Goal: Find specific page/section: Find specific page/section

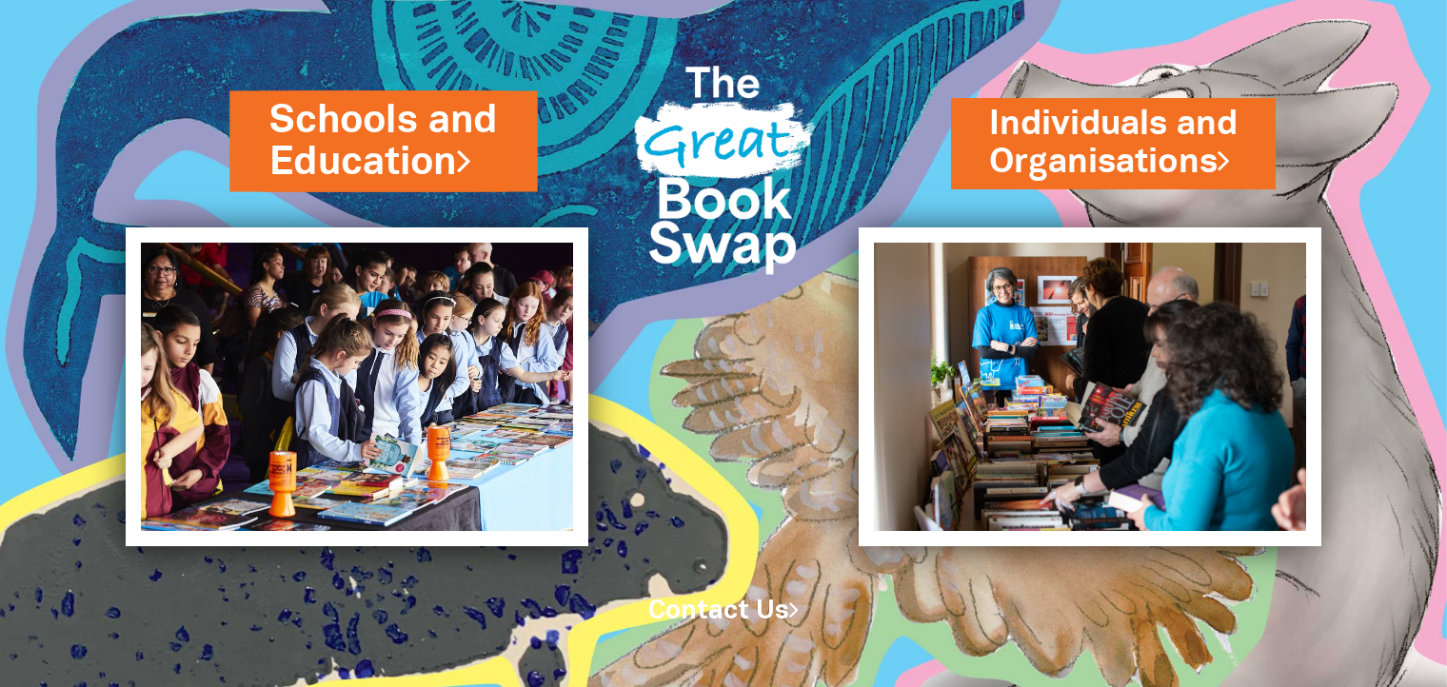
click at [395, 151] on link "Schools and Education" at bounding box center [382, 141] width 227 height 94
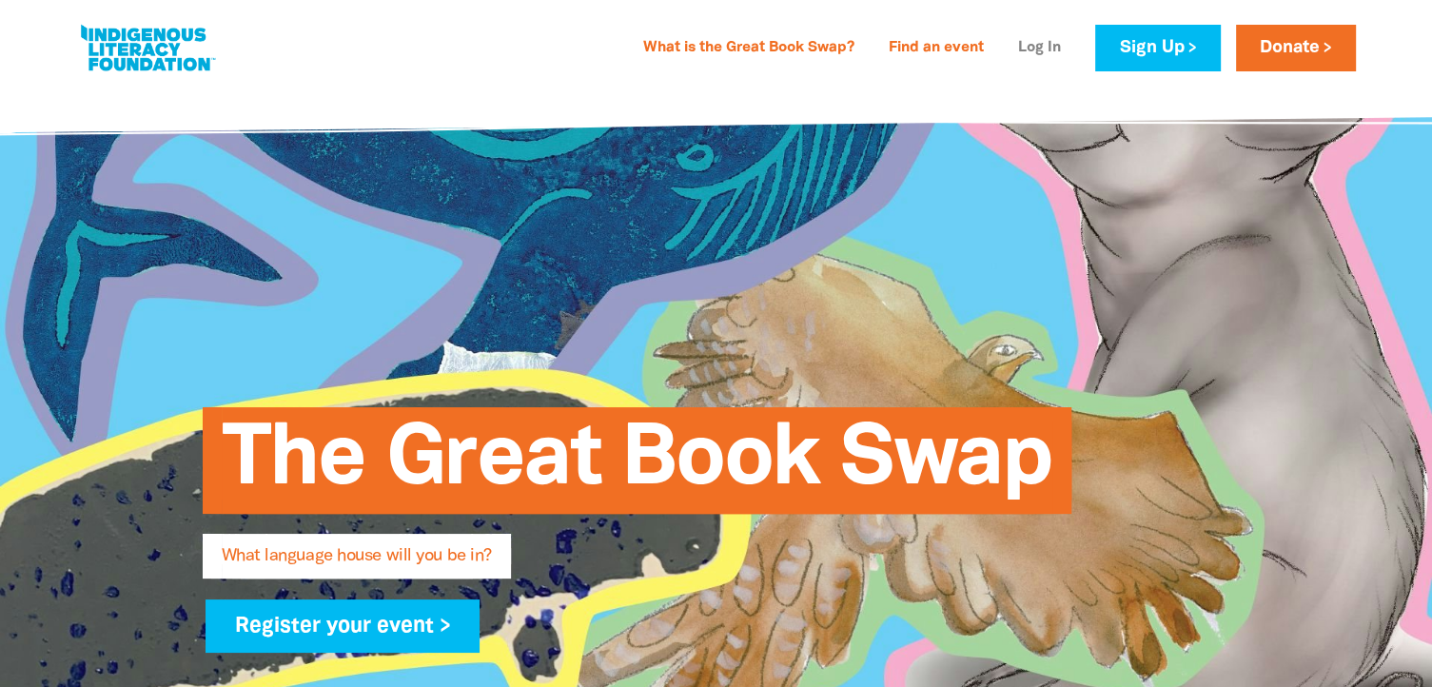
click at [1031, 52] on link "Log In" at bounding box center [1040, 48] width 66 height 30
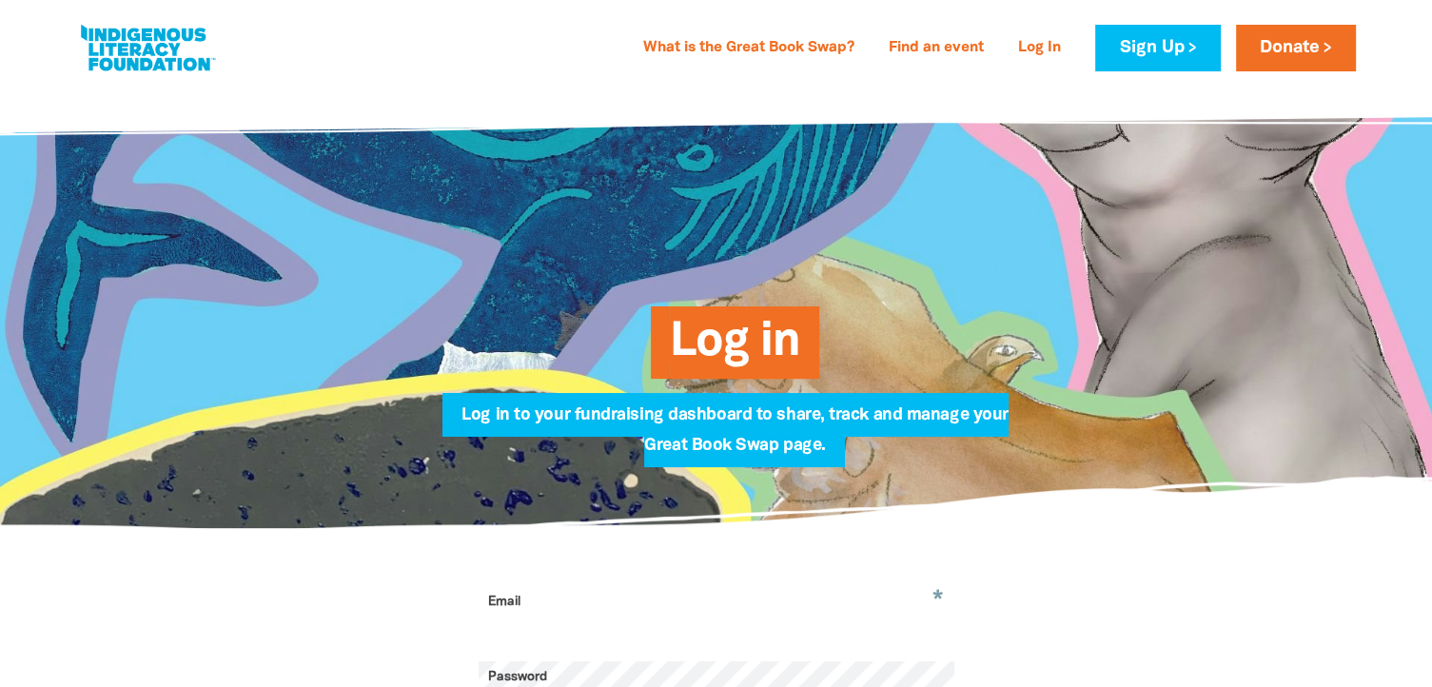
scroll to position [286, 0]
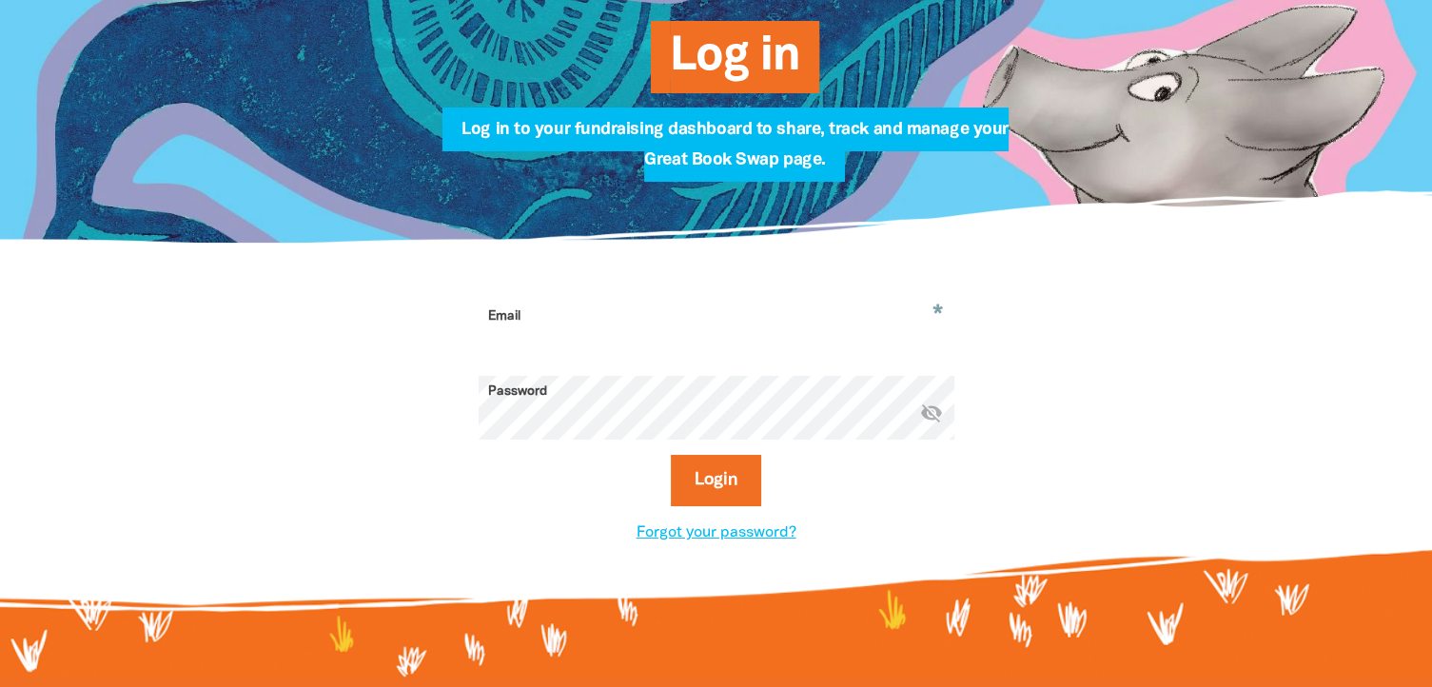
click at [541, 313] on input "Email" at bounding box center [717, 331] width 476 height 60
type input "[EMAIL_ADDRESS][DOMAIN_NAME]"
click at [719, 482] on button "Login" at bounding box center [716, 480] width 90 height 51
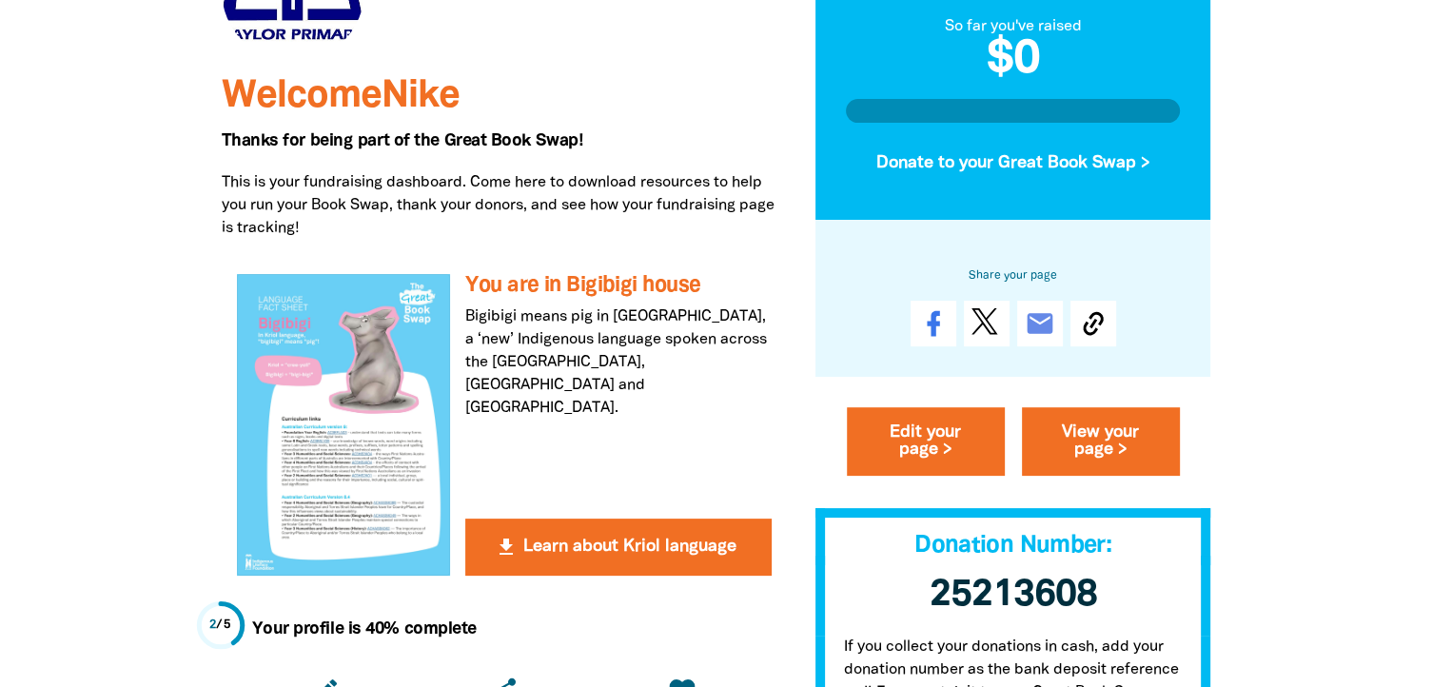
scroll to position [286, 0]
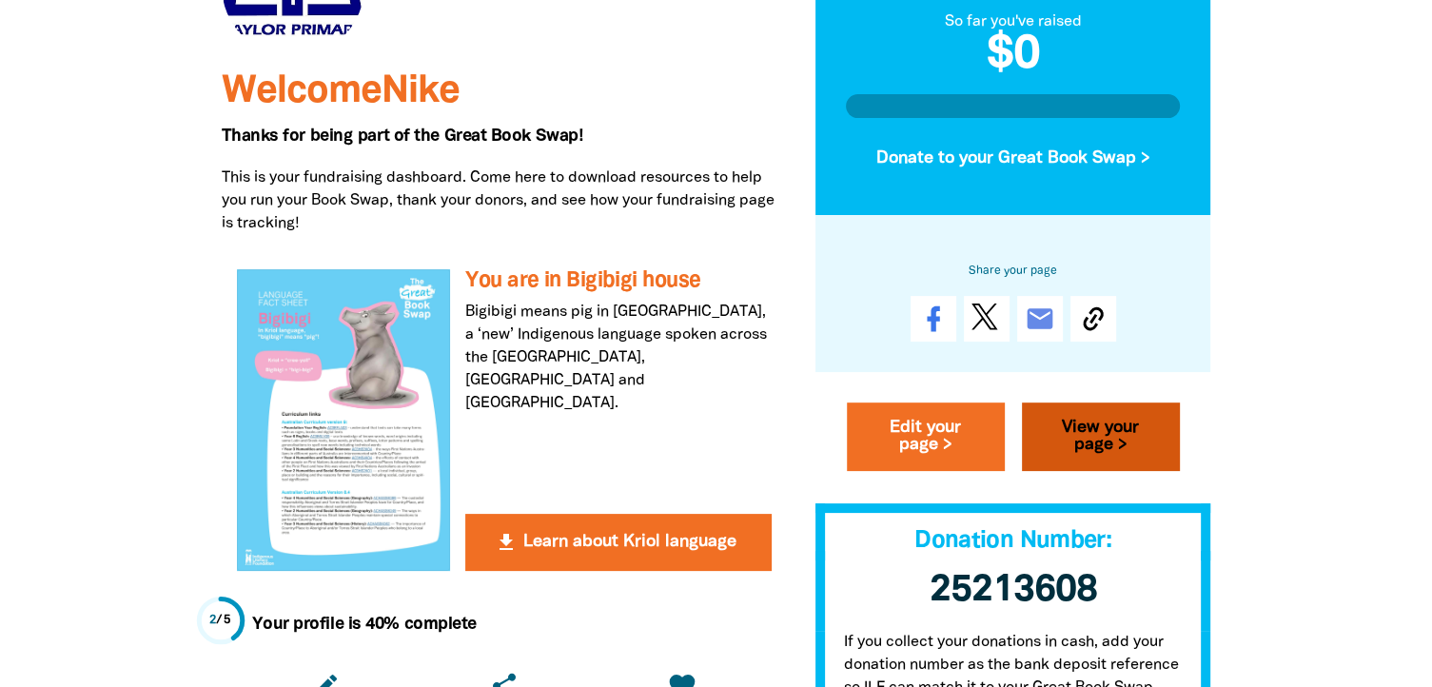
click at [1108, 428] on link "View your page >" at bounding box center [1101, 438] width 158 height 69
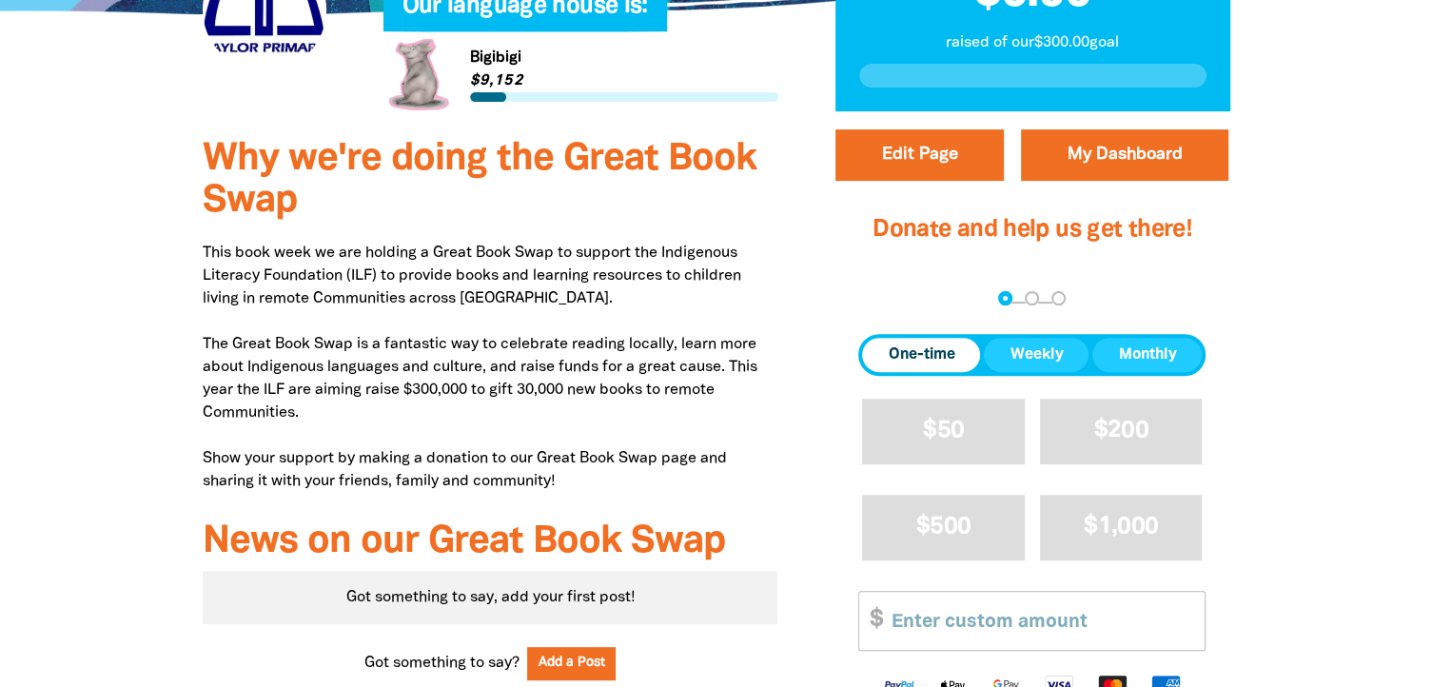
scroll to position [286, 0]
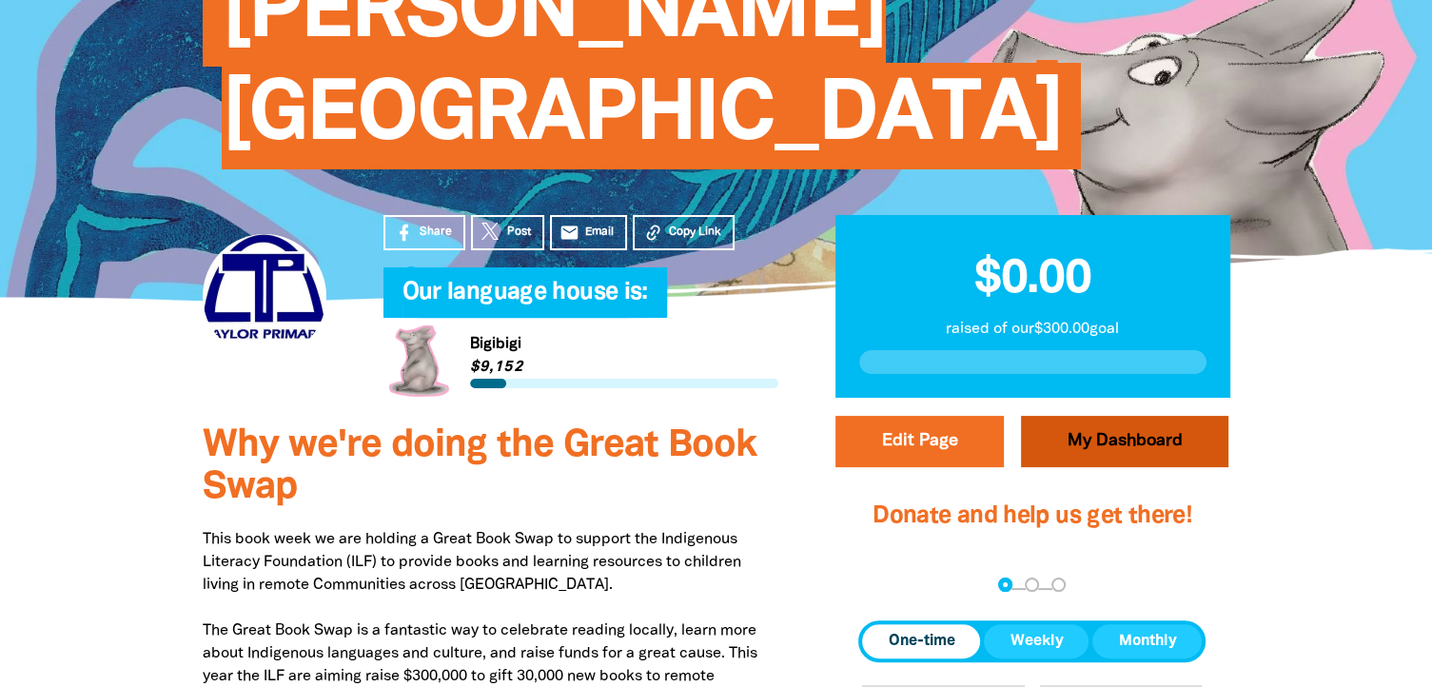
click at [1191, 416] on link "My Dashboard" at bounding box center [1124, 441] width 207 height 51
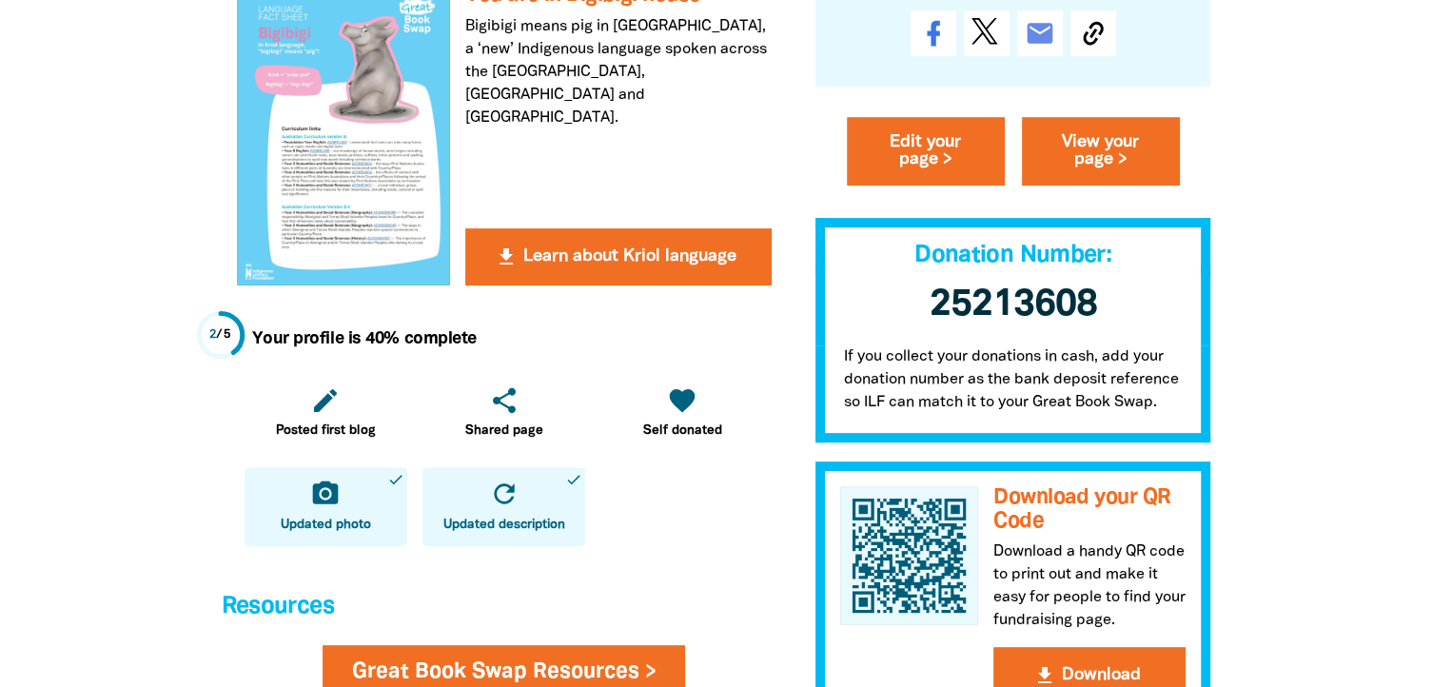
scroll to position [857, 0]
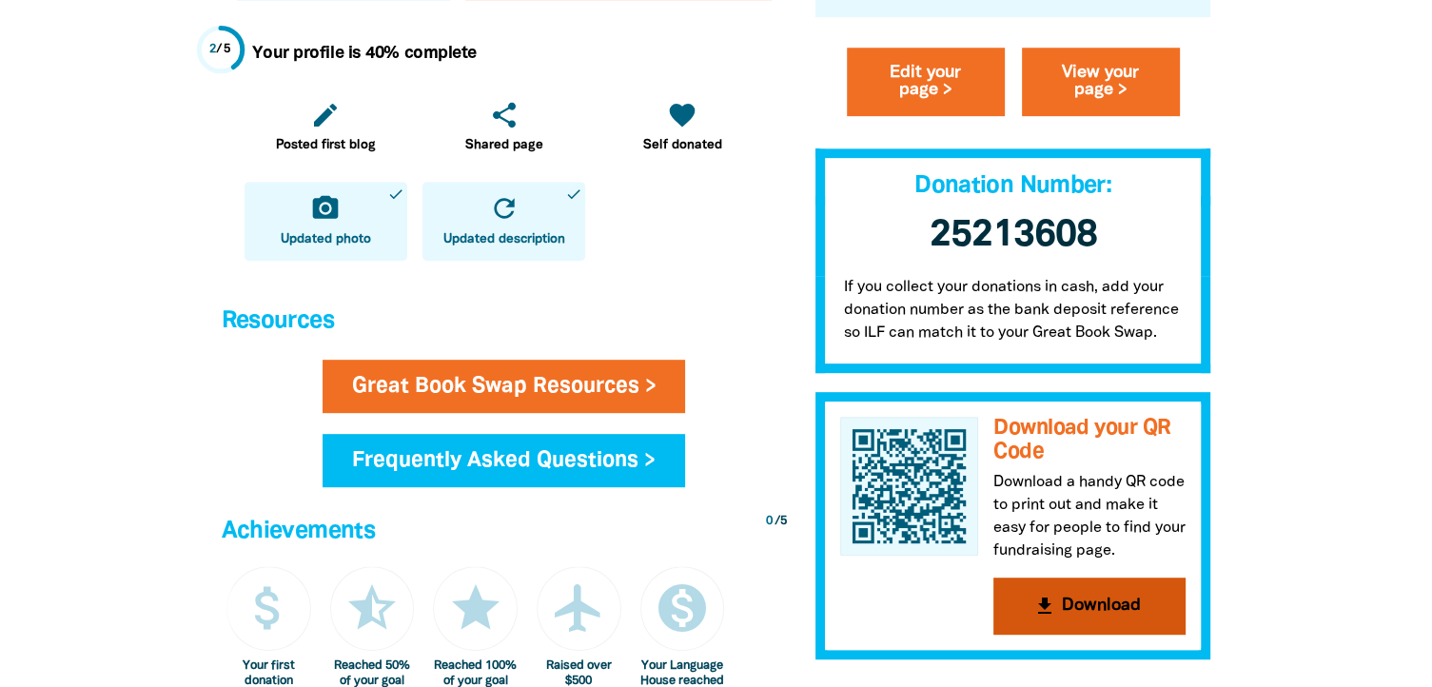
click at [1077, 612] on button "get_app Download" at bounding box center [1090, 606] width 192 height 57
click at [1142, 601] on button "get_app Download" at bounding box center [1090, 606] width 192 height 57
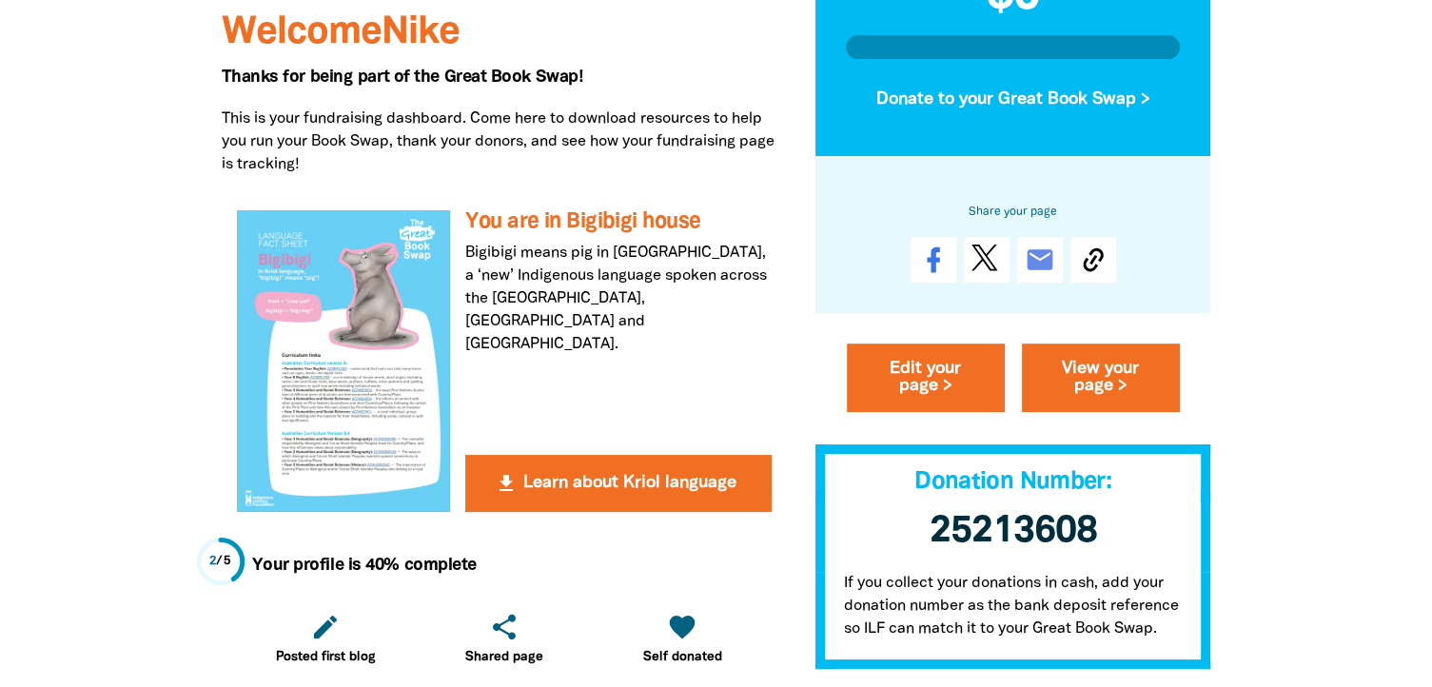
scroll to position [0, 0]
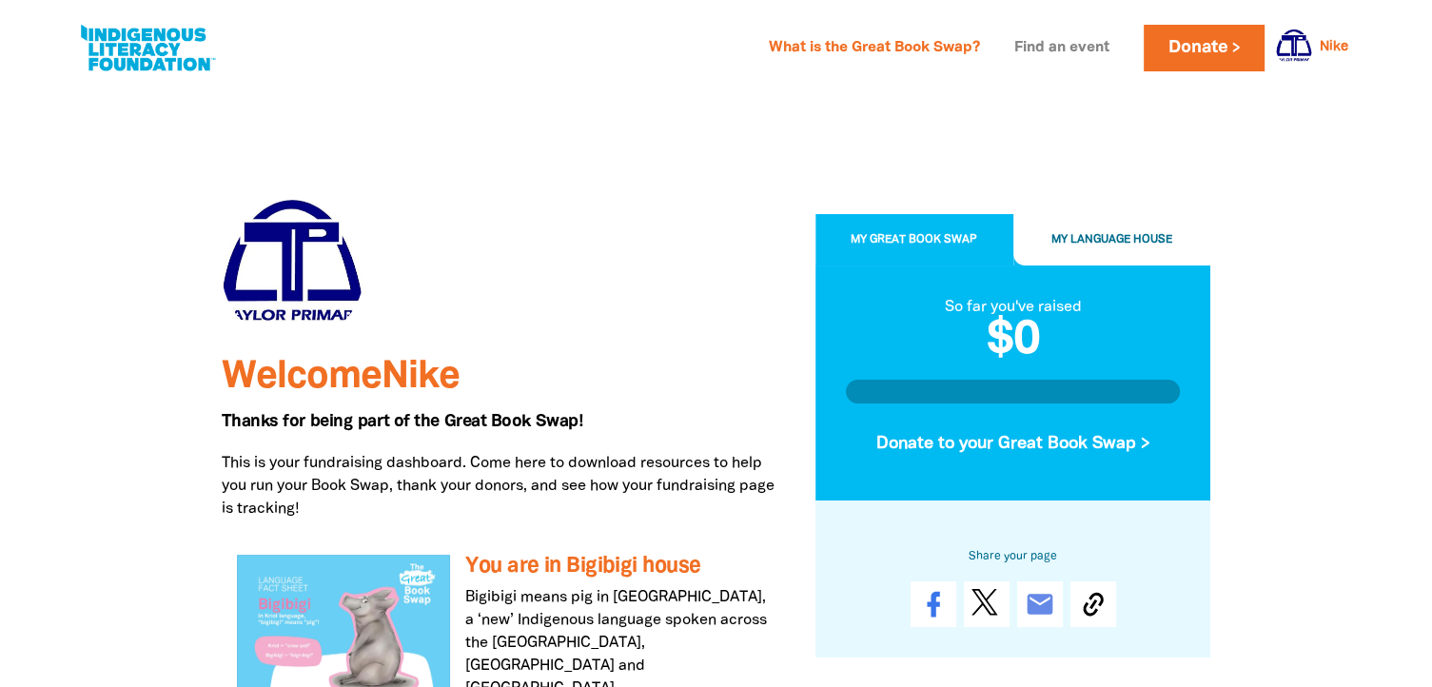
click at [1078, 39] on link "Find an event" at bounding box center [1062, 48] width 118 height 30
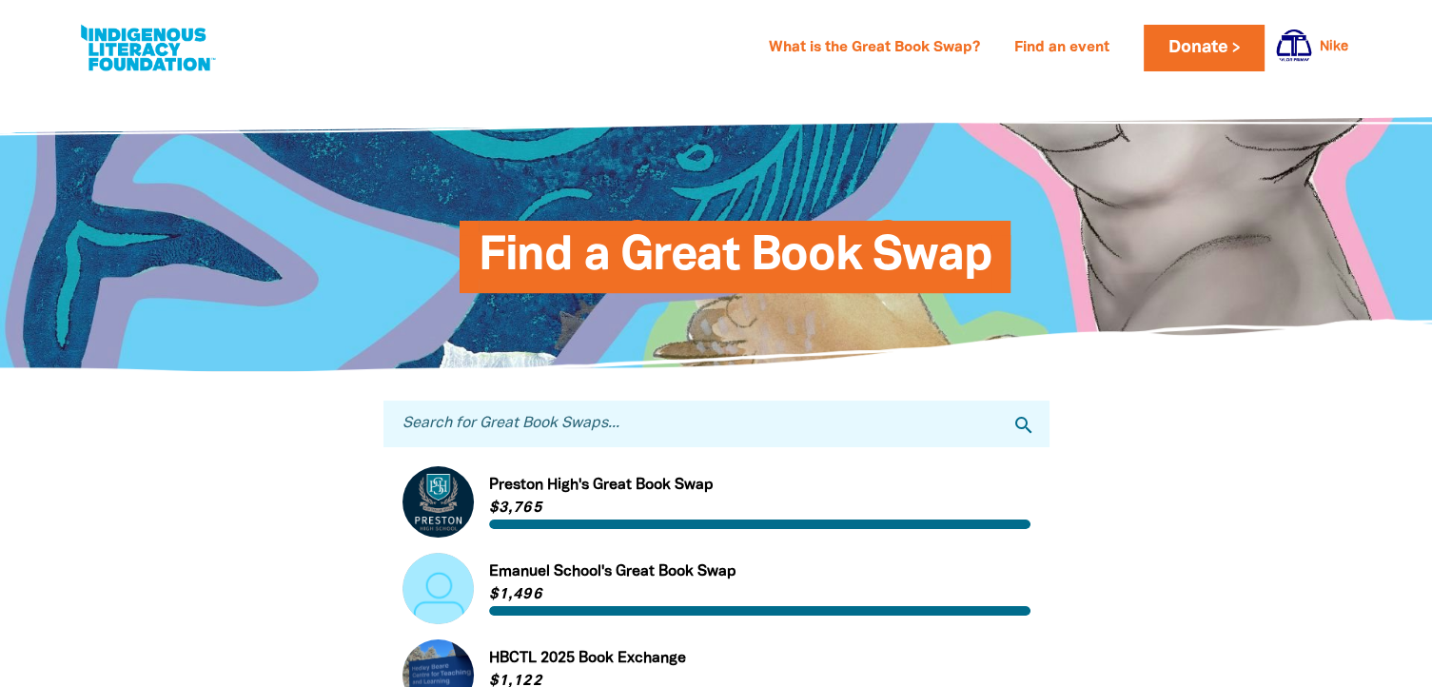
click at [468, 437] on input "Search for Great Book Swaps..." at bounding box center [717, 424] width 666 height 47
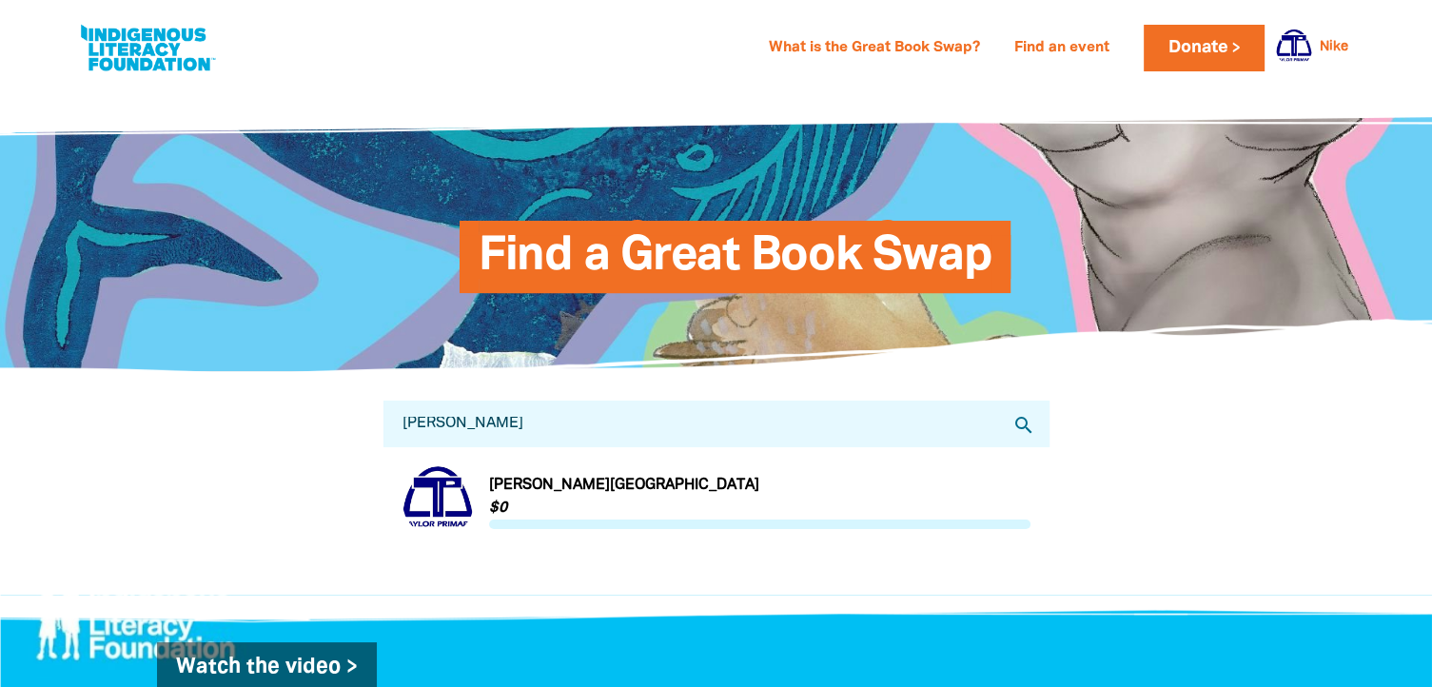
type input "[PERSON_NAME]"
click at [531, 502] on link "Link to [PERSON_NAME][GEOGRAPHIC_DATA]" at bounding box center [717, 501] width 628 height 71
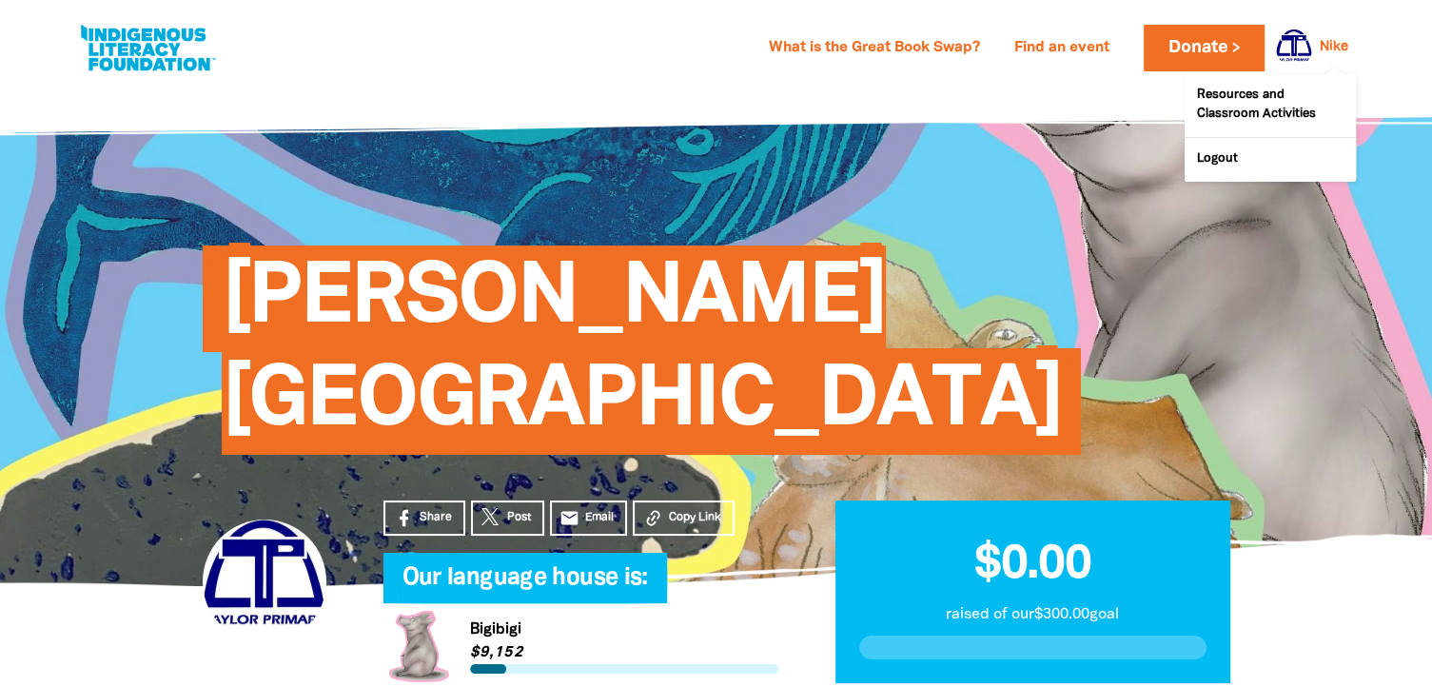
click at [1325, 52] on link "Nike" at bounding box center [1334, 47] width 29 height 13
click at [1248, 159] on link "Logout" at bounding box center [1270, 160] width 171 height 44
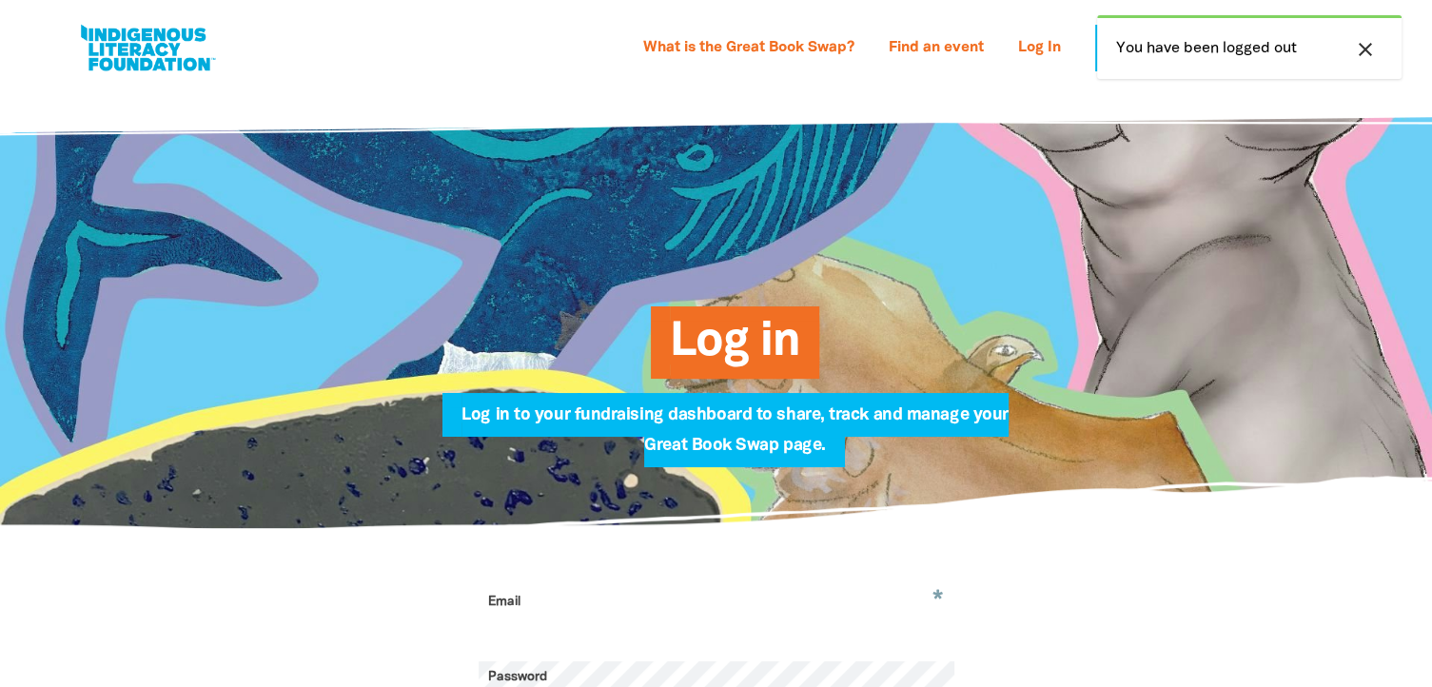
click at [1172, 51] on div "close You have been logged out" at bounding box center [1249, 47] width 305 height 64
click at [933, 53] on link "Find an event" at bounding box center [936, 48] width 118 height 30
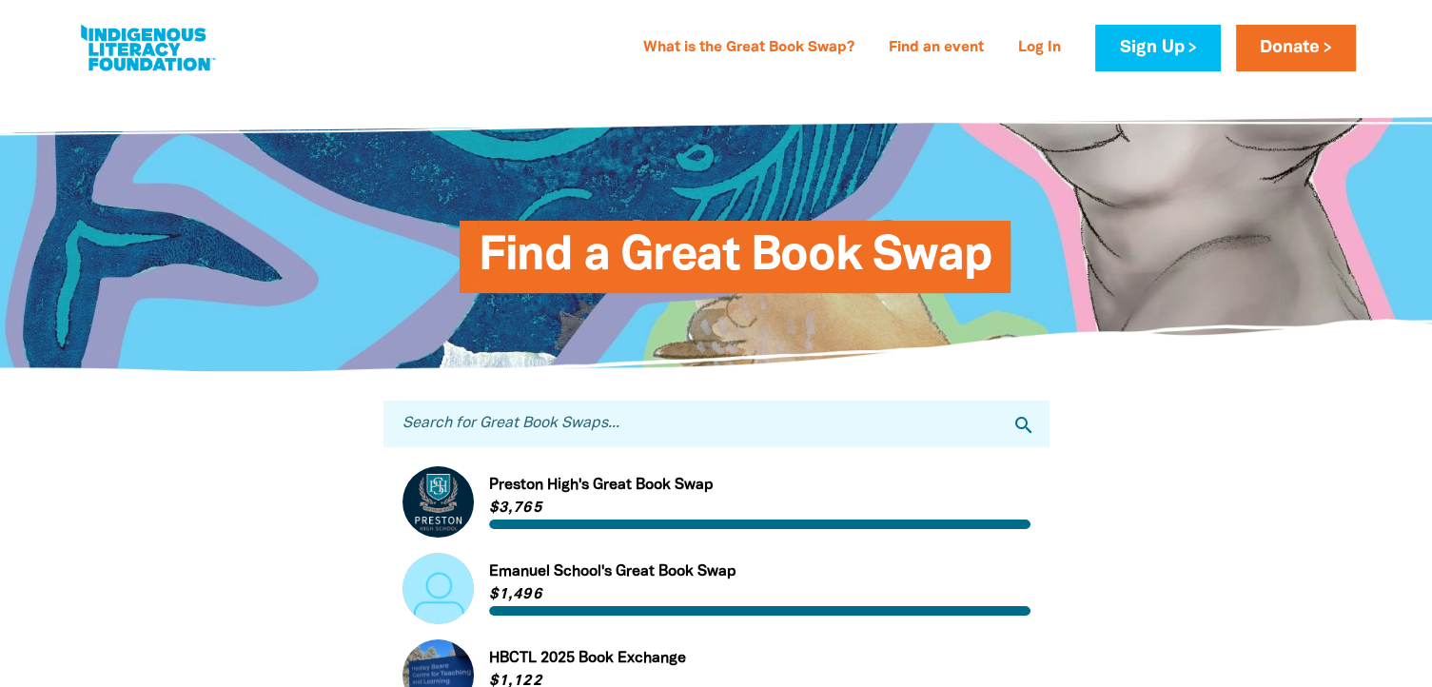
click at [603, 417] on input "Search for Great Book Swaps..." at bounding box center [717, 424] width 666 height 47
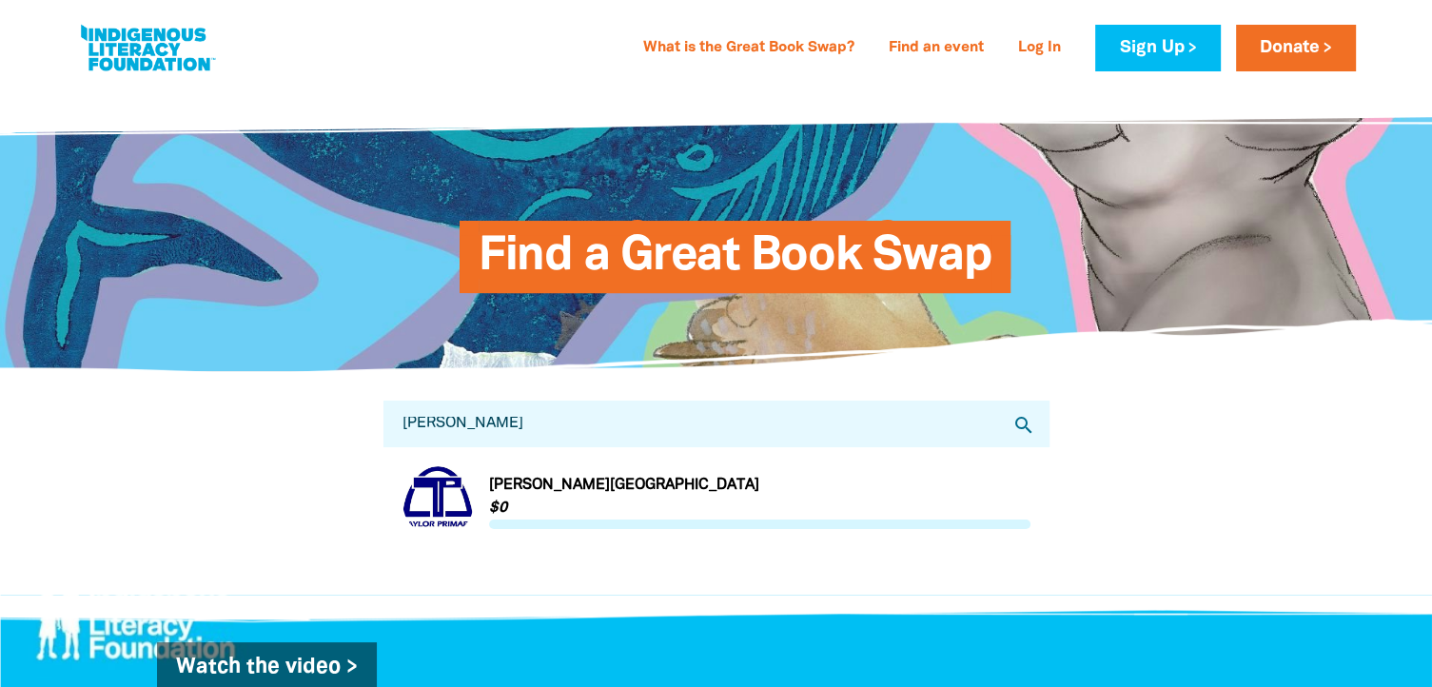
type input "[PERSON_NAME]"
